Goal: Information Seeking & Learning: Check status

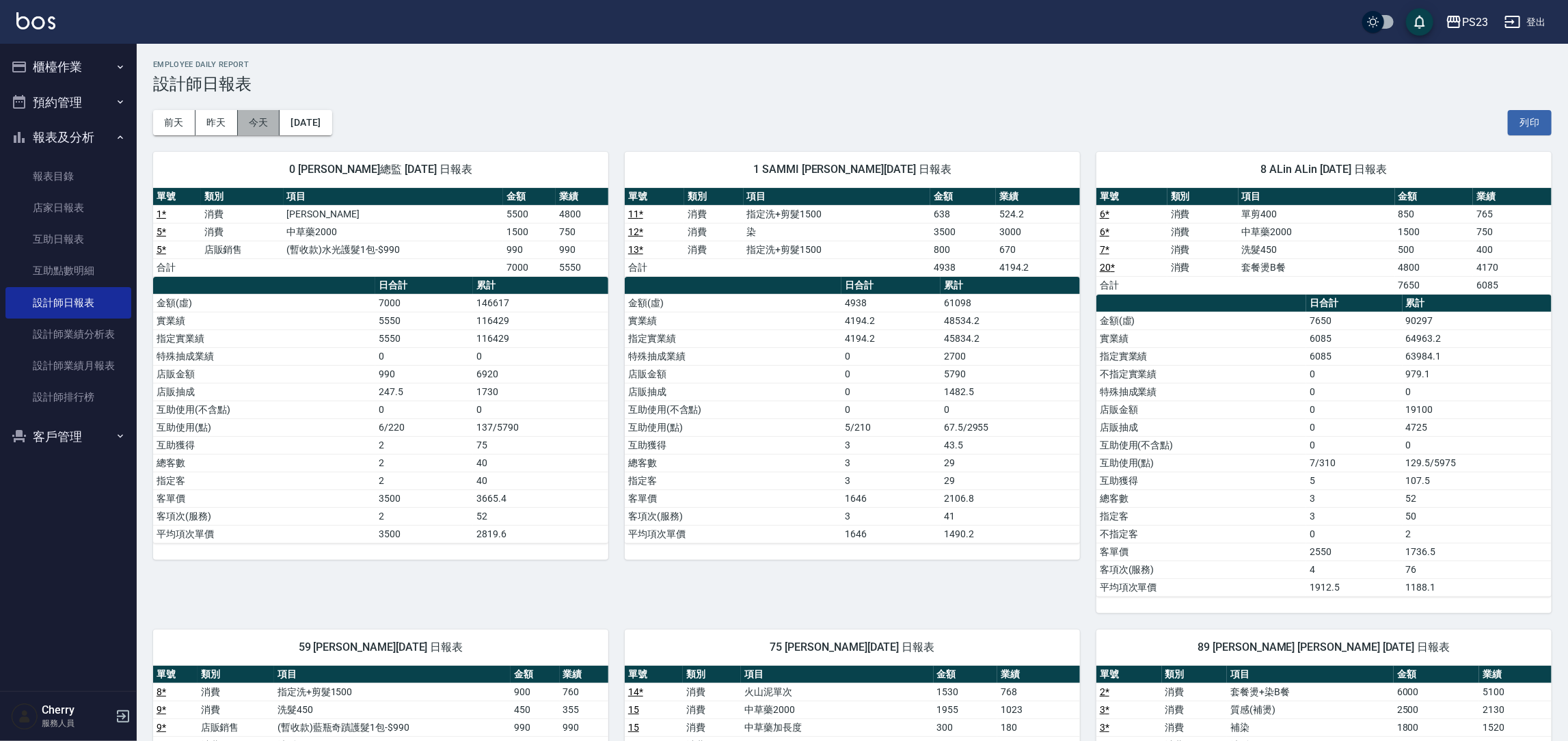
click at [269, 127] on button "今天" at bounding box center [259, 122] width 42 height 25
click at [1128, 96] on div "前天 昨天 今天 2025/09/20 列印" at bounding box center [852, 123] width 1398 height 58
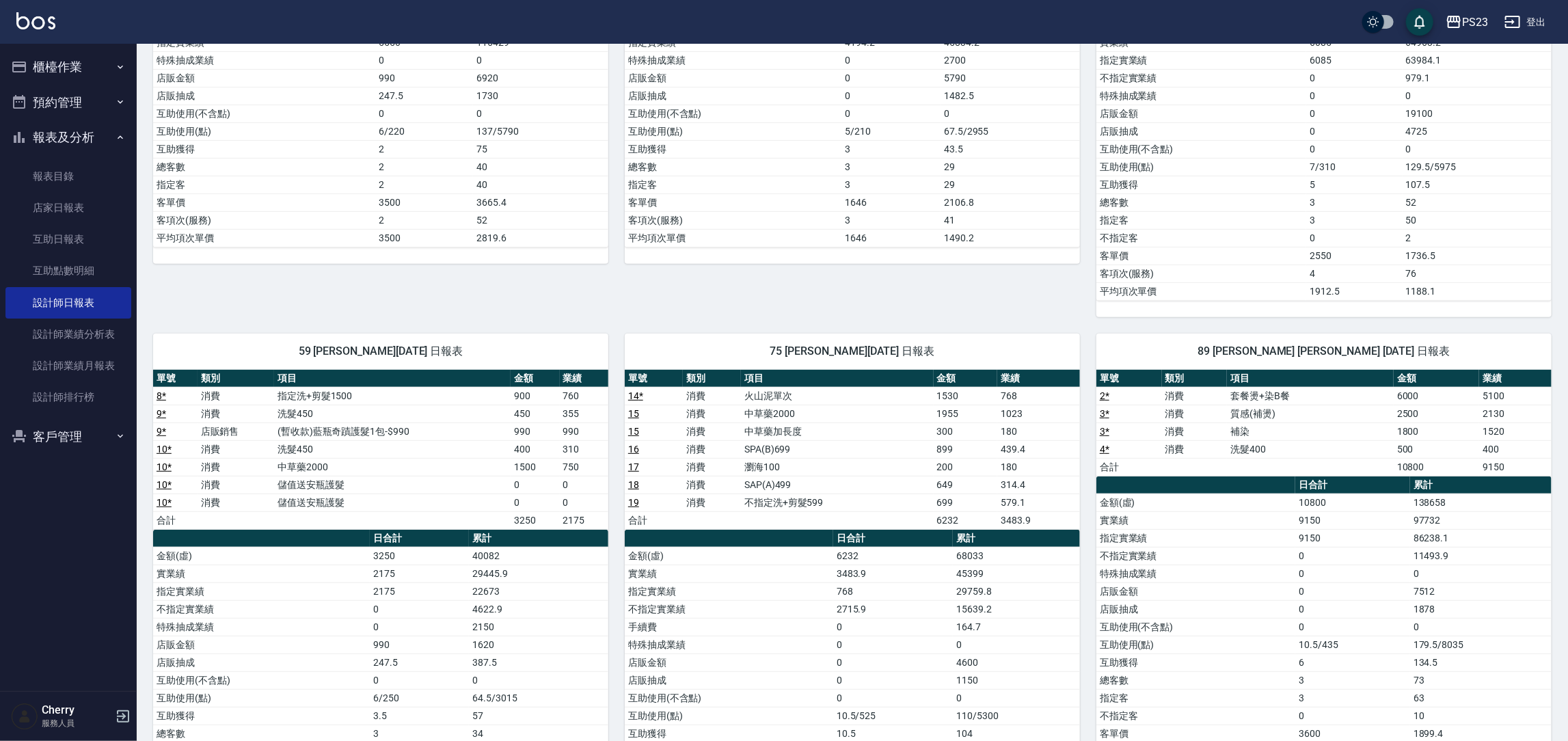
scroll to position [307, 0]
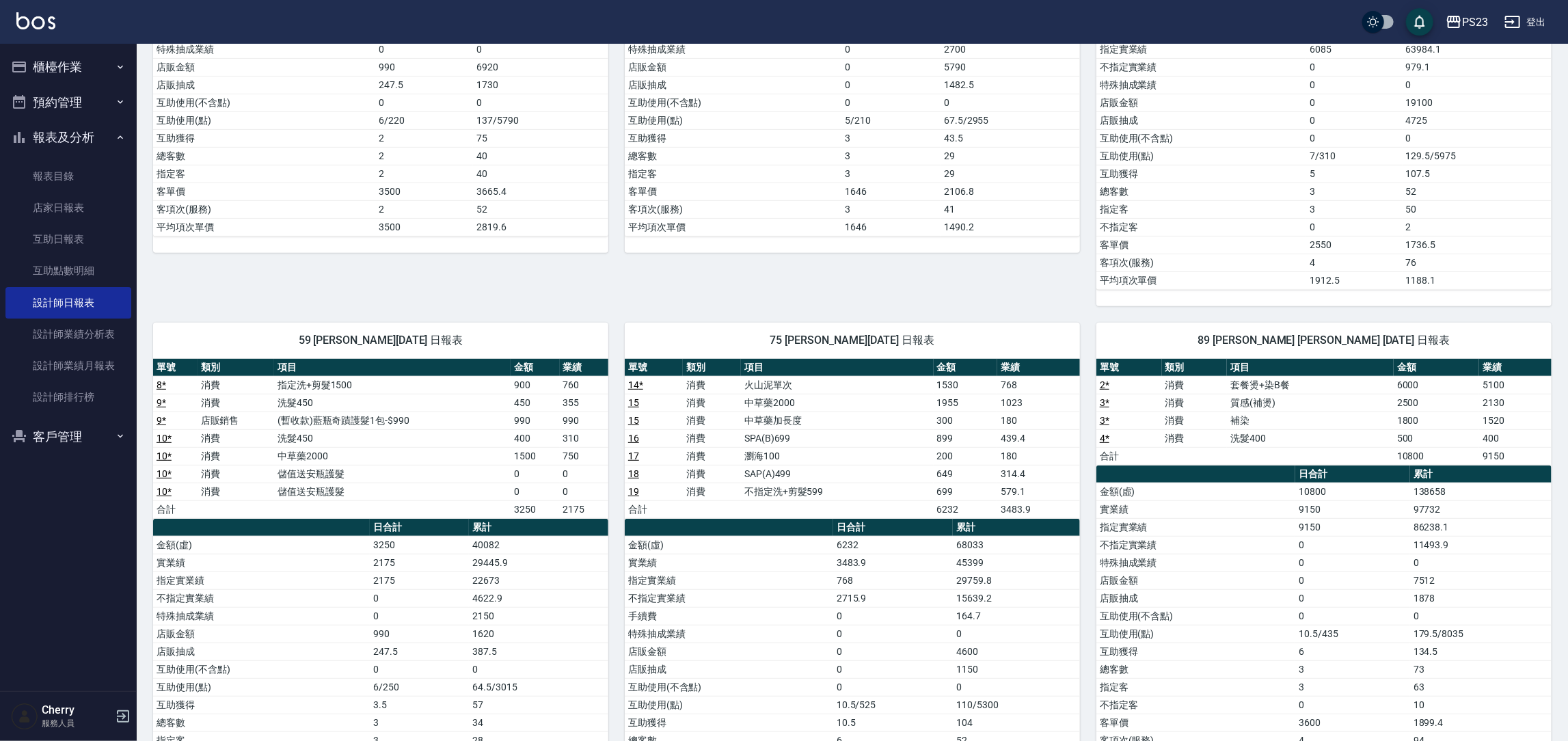
click at [165, 461] on link "10 *" at bounding box center [163, 456] width 15 height 11
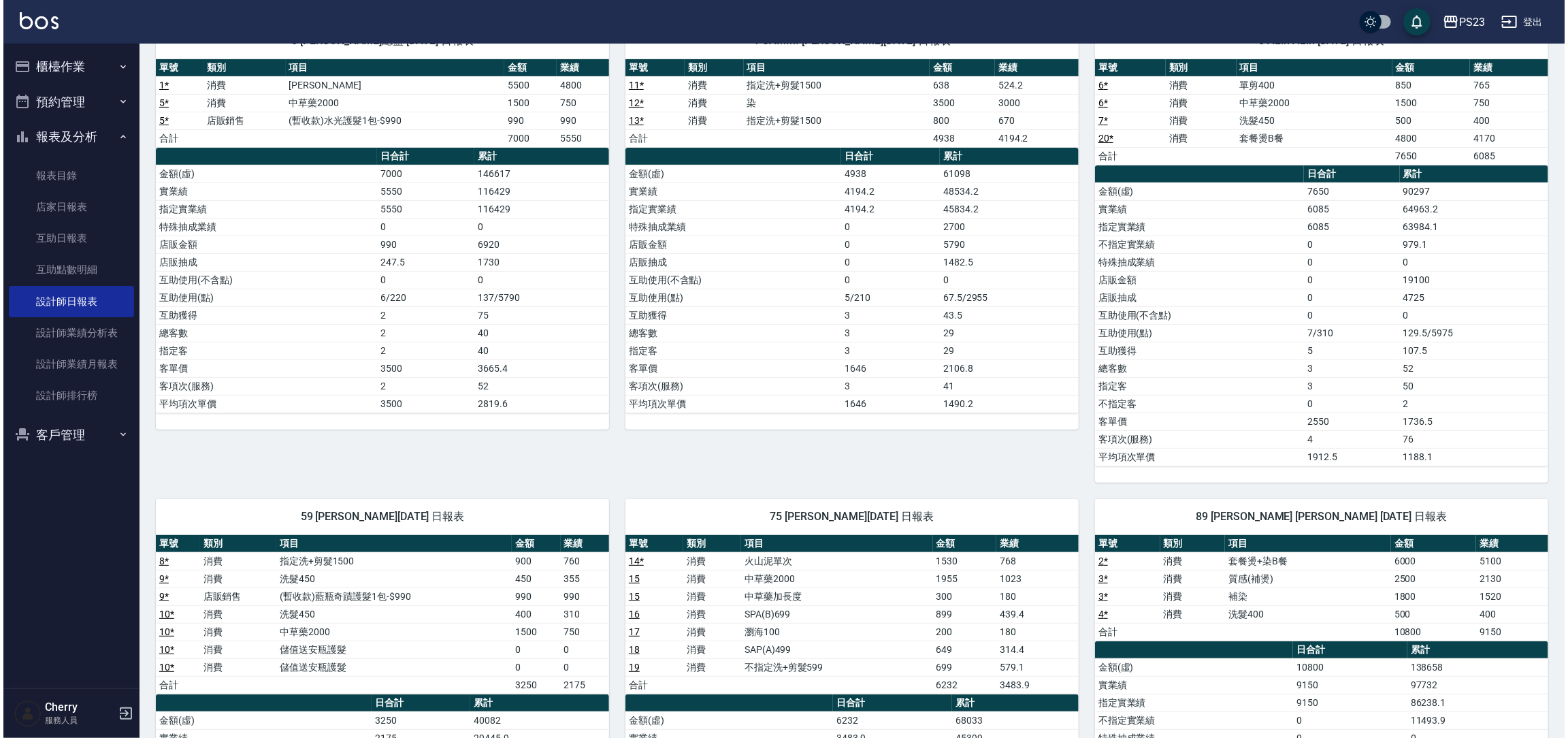
scroll to position [0, 0]
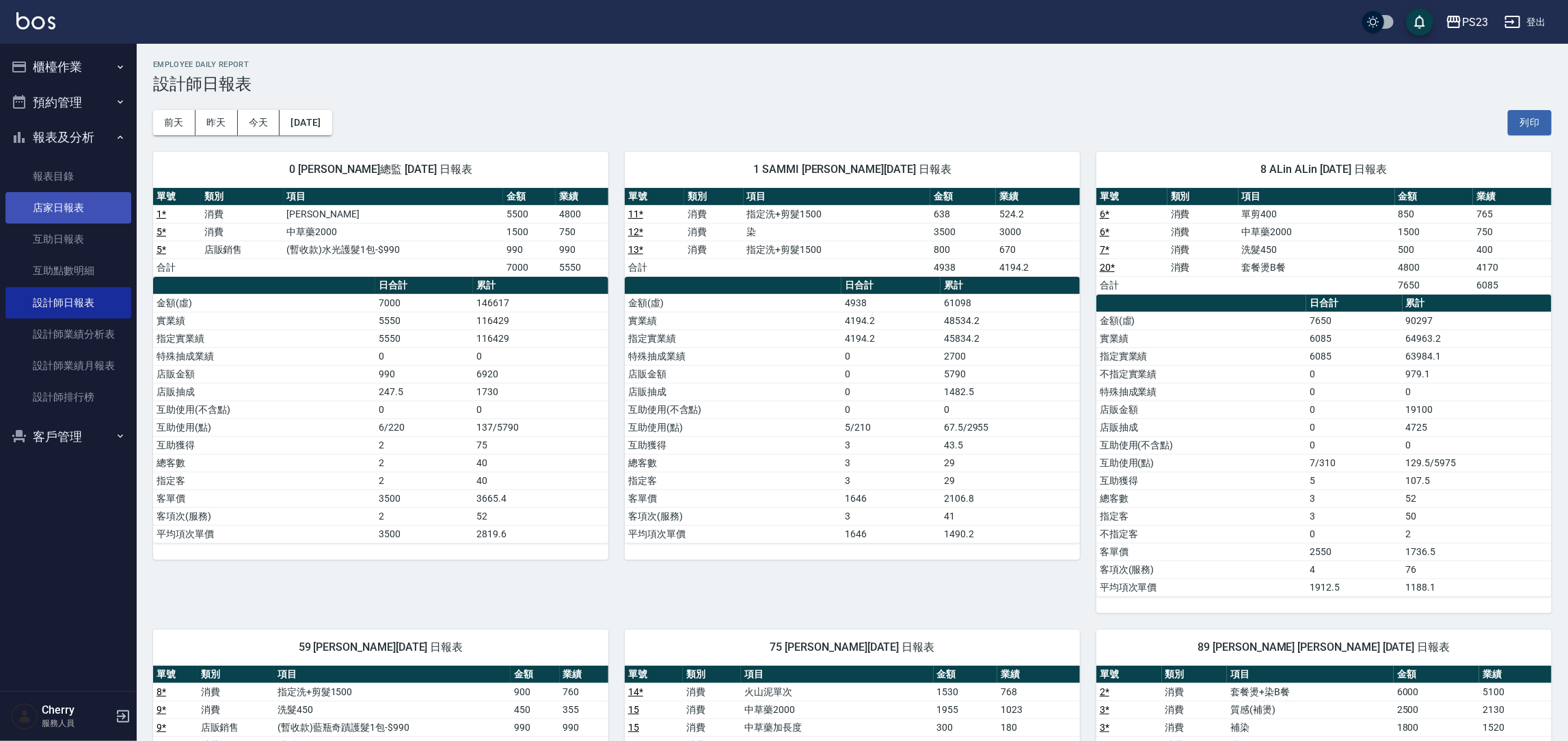
click at [63, 207] on link "店家日報表" at bounding box center [68, 208] width 126 height 32
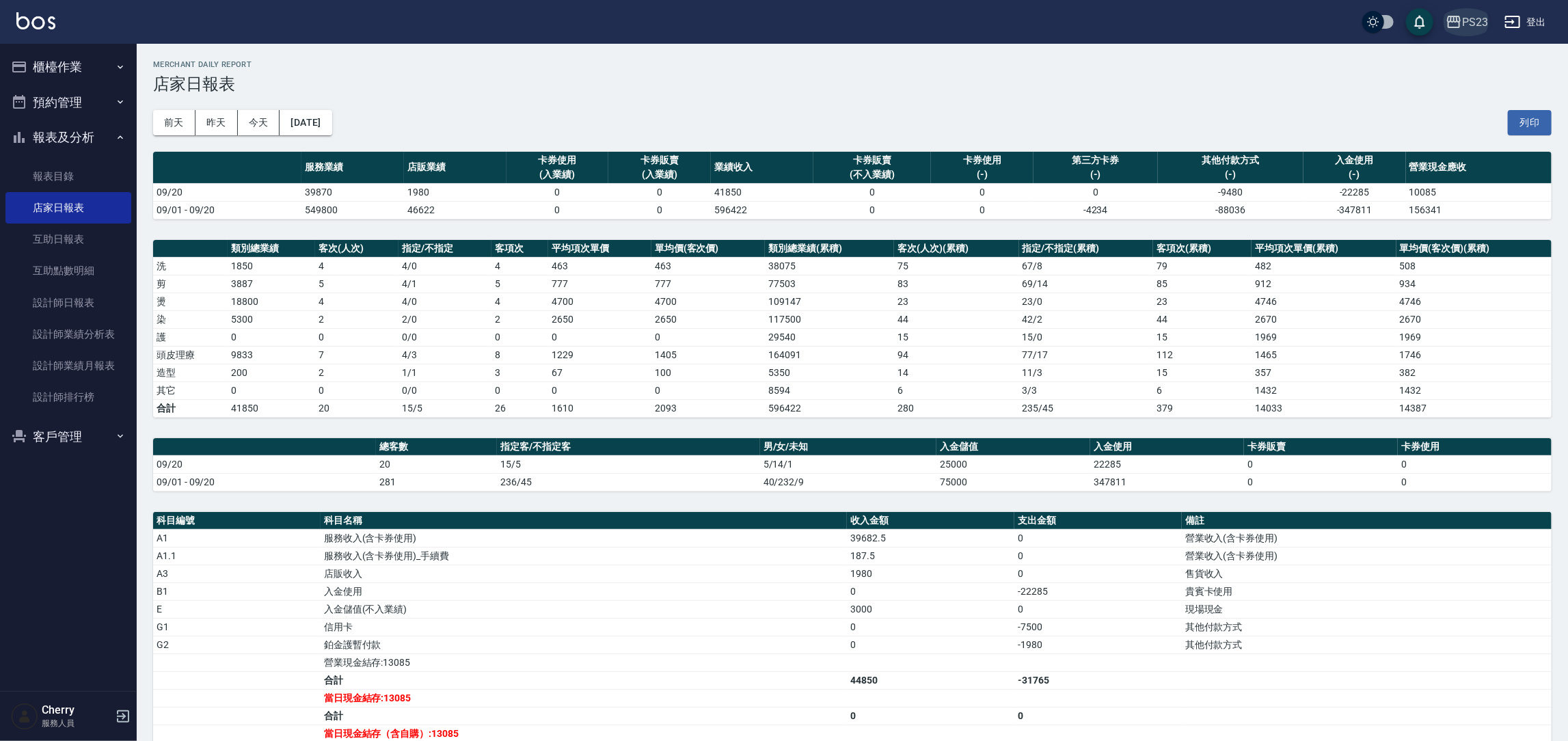
click at [1470, 25] on div "PS23" at bounding box center [1475, 22] width 26 height 17
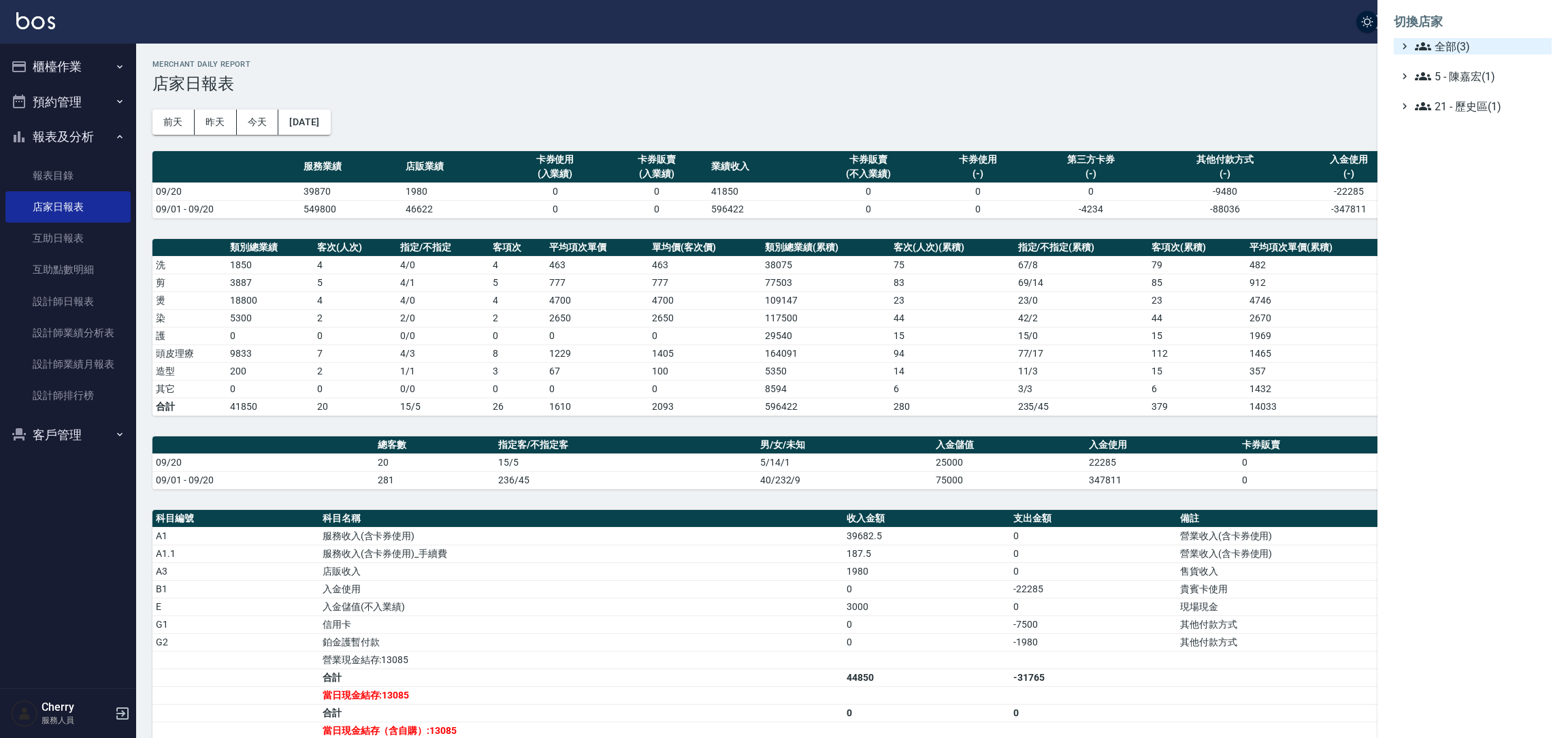
click at [1459, 48] on span "全部(3)" at bounding box center [1480, 46] width 131 height 17
drag, startPoint x: 1448, startPoint y: 89, endPoint x: 1464, endPoint y: 70, distance: 24.8
click at [1464, 70] on div "ICONI 南京 PS23 PS75" at bounding box center [1480, 86] width 144 height 63
click at [1467, 63] on span "ICONI 南京" at bounding box center [1480, 62] width 133 height 17
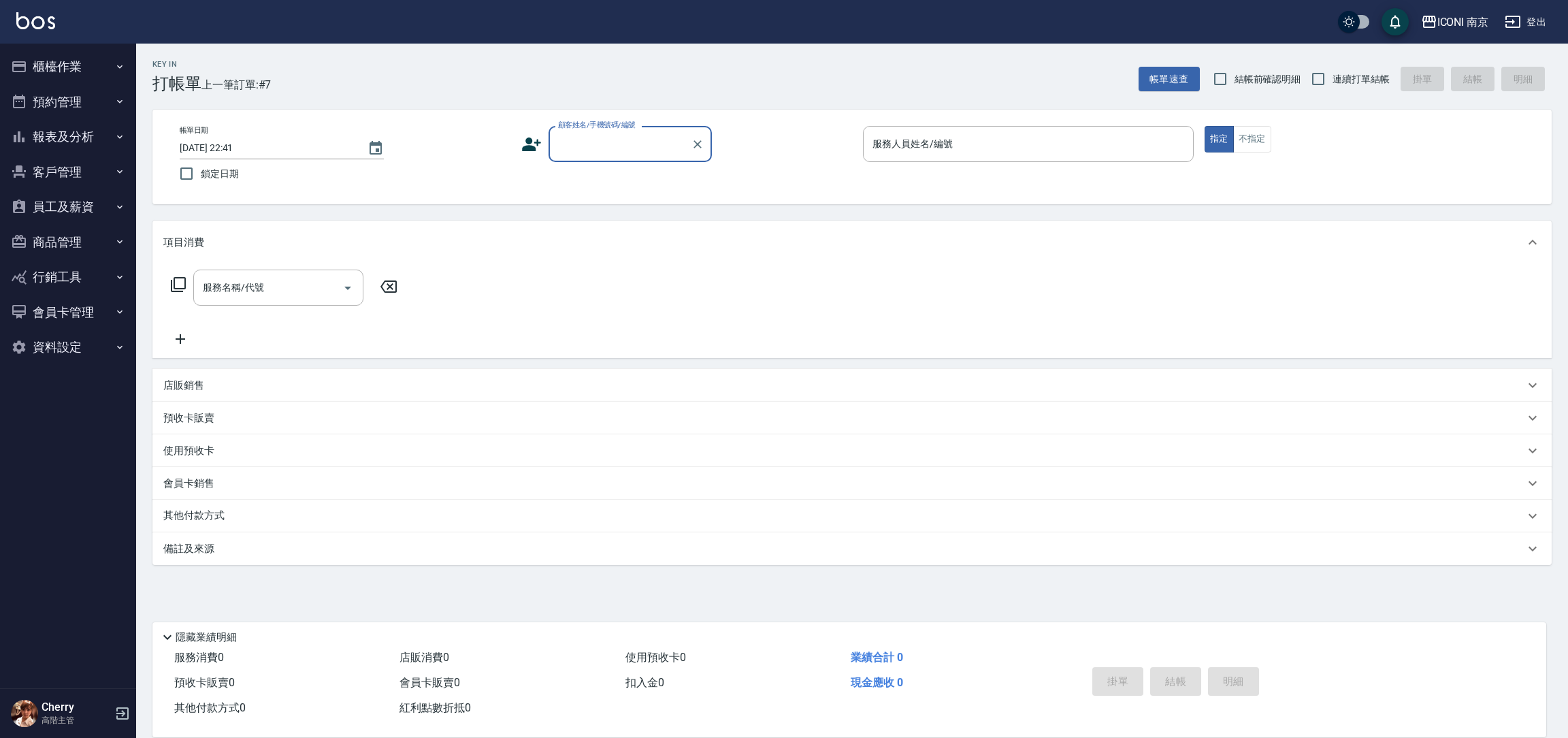
click at [97, 143] on button "報表及分析" at bounding box center [67, 137] width 125 height 35
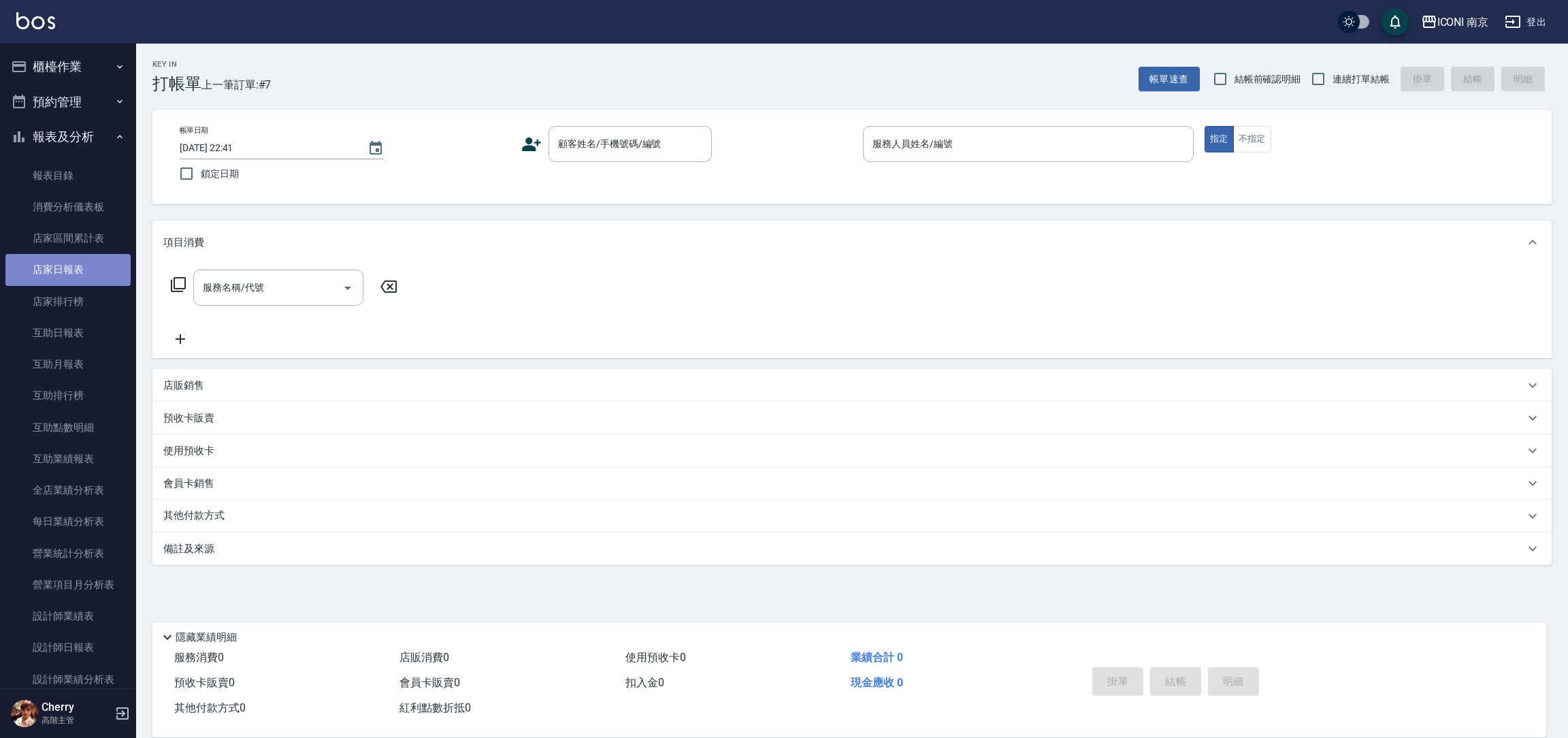
click at [95, 273] on link "店家日報表" at bounding box center [67, 270] width 125 height 32
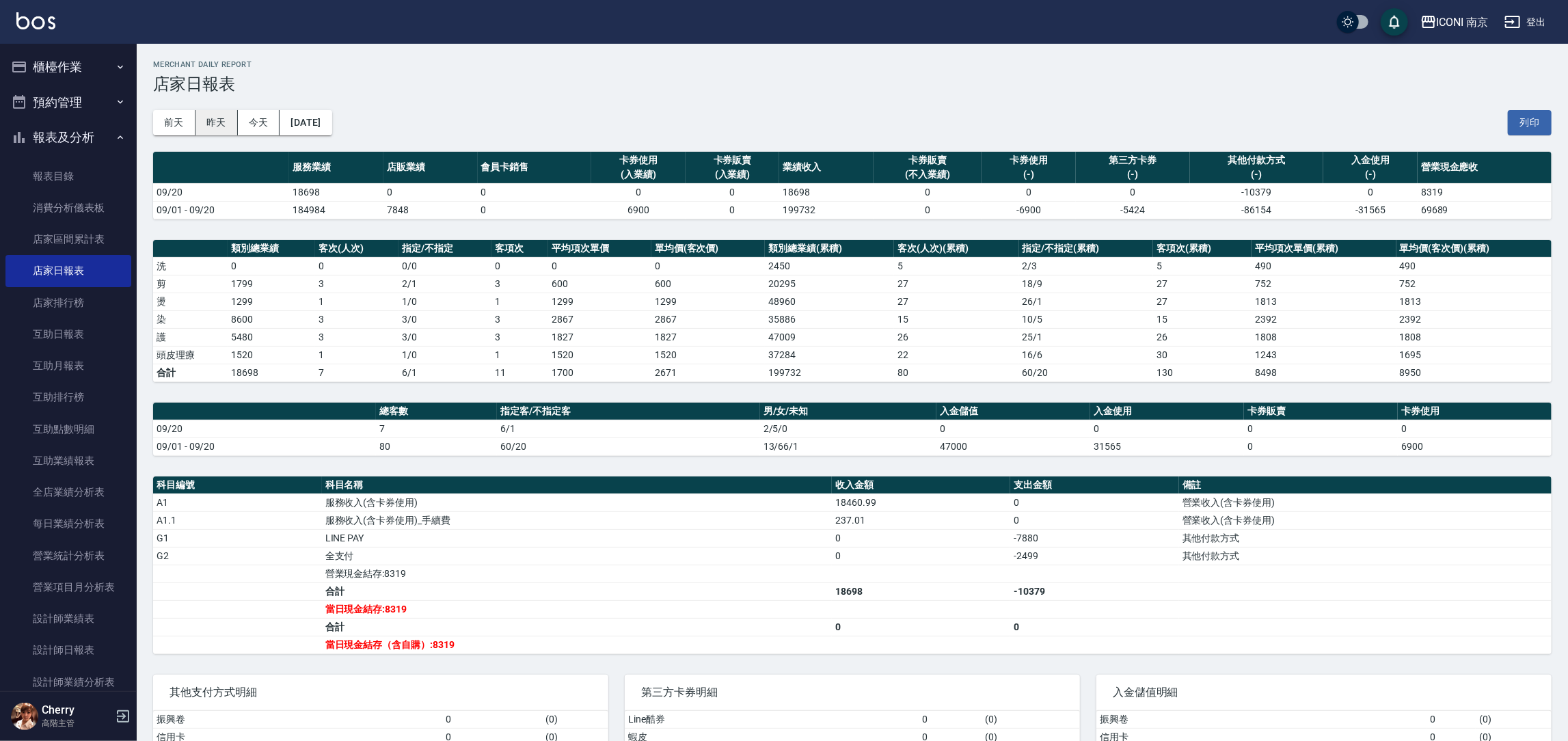
click at [215, 124] on button "昨天" at bounding box center [217, 122] width 42 height 25
